Goal: Task Accomplishment & Management: Manage account settings

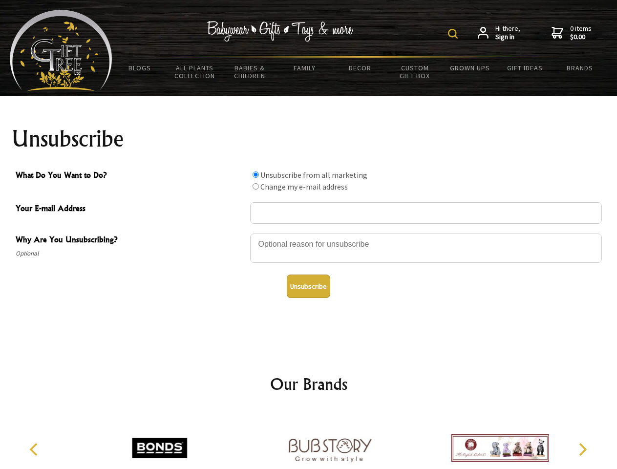
click at [455, 34] on img at bounding box center [453, 34] width 10 height 10
click at [309, 233] on div at bounding box center [426, 250] width 352 height 34
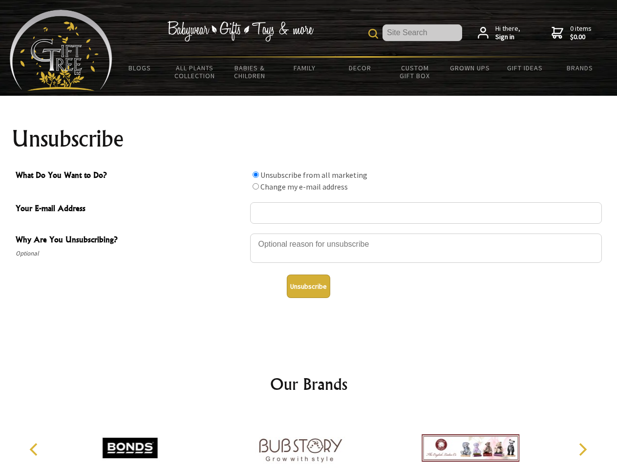
click at [256, 175] on input "What Do You Want to Do?" at bounding box center [256, 175] width 6 height 6
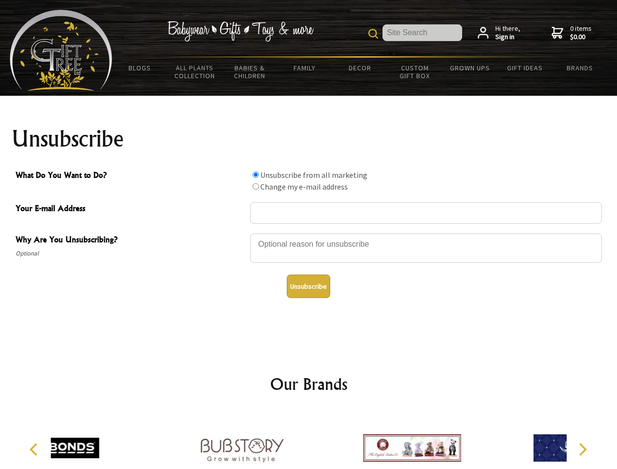
click at [256, 186] on input "What Do You Want to Do?" at bounding box center [256, 186] width 6 height 6
radio input "true"
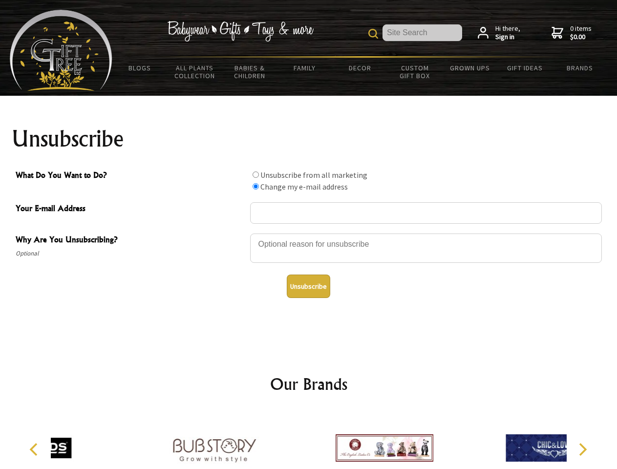
click at [308, 286] on button "Unsubscribe" at bounding box center [309, 286] width 44 height 23
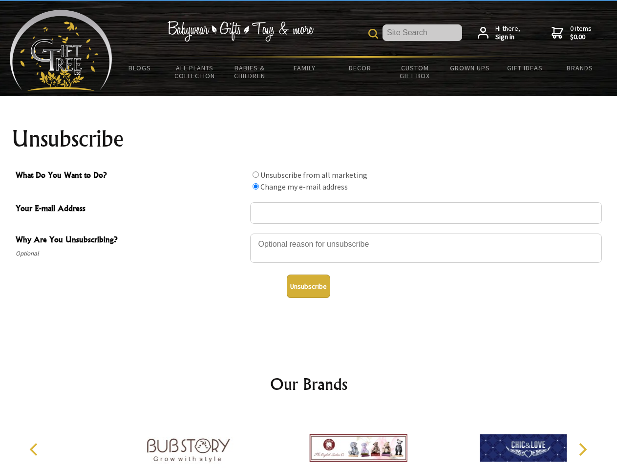
click at [309, 440] on div at bounding box center [358, 450] width 170 height 76
click at [35, 450] on icon "Previous" at bounding box center [34, 449] width 13 height 13
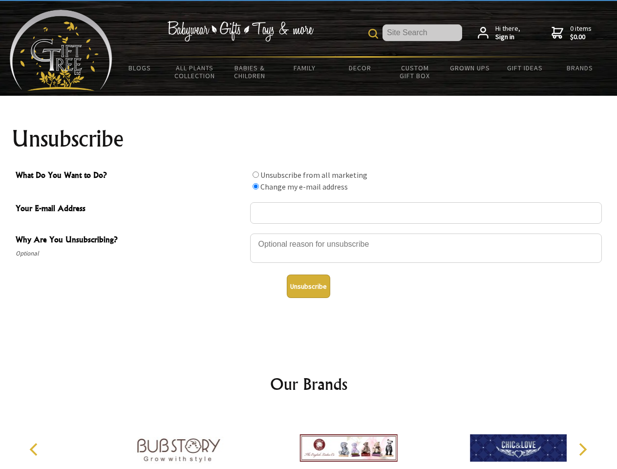
click at [583, 450] on icon "Next" at bounding box center [582, 449] width 13 height 13
